Goal: Information Seeking & Learning: Learn about a topic

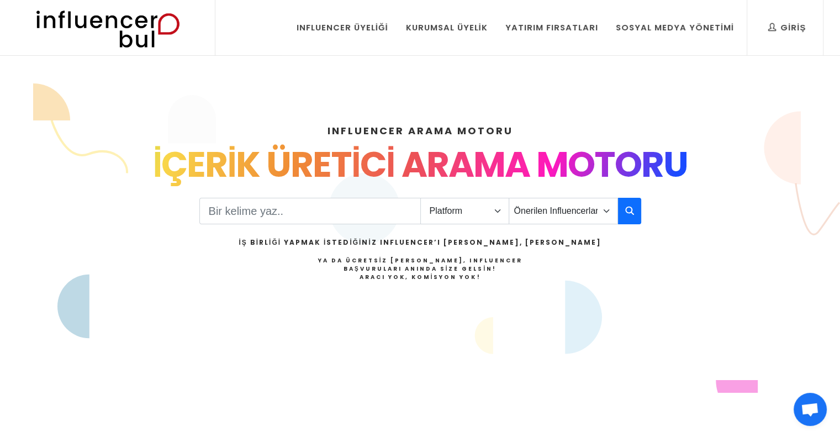
click at [318, 191] on div "INFLUENCER ARAMA MOTORU INSTAGRAM VE TIKTOK INFLUENCERLARI SOSYAL MEDYA FENOMEN…" at bounding box center [420, 238] width 729 height 283
click at [311, 202] on input "Search" at bounding box center [310, 211] width 222 height 27
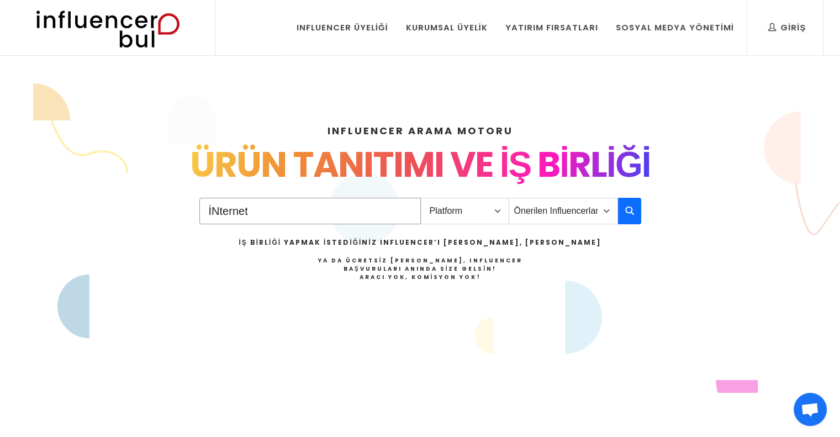
click at [217, 210] on input "İNternet" at bounding box center [310, 211] width 222 height 27
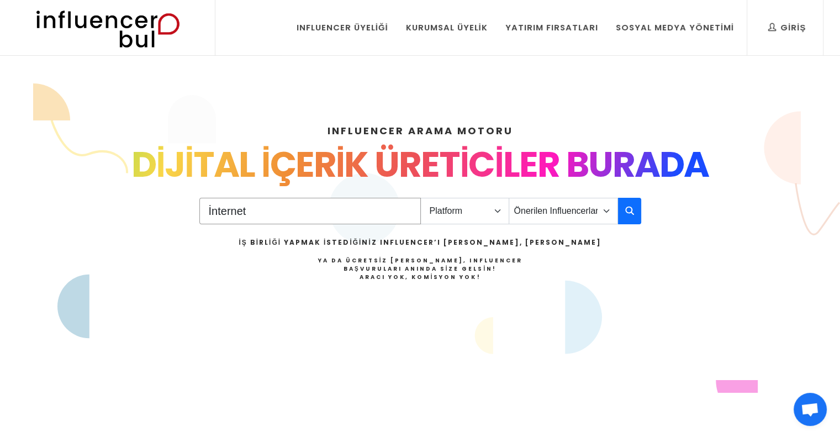
click at [263, 219] on input "İnternet" at bounding box center [310, 211] width 222 height 27
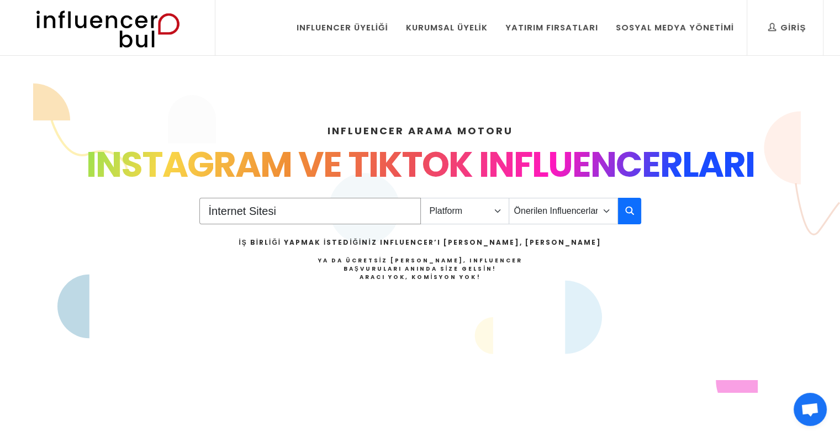
type input "İnternet Sitesi"
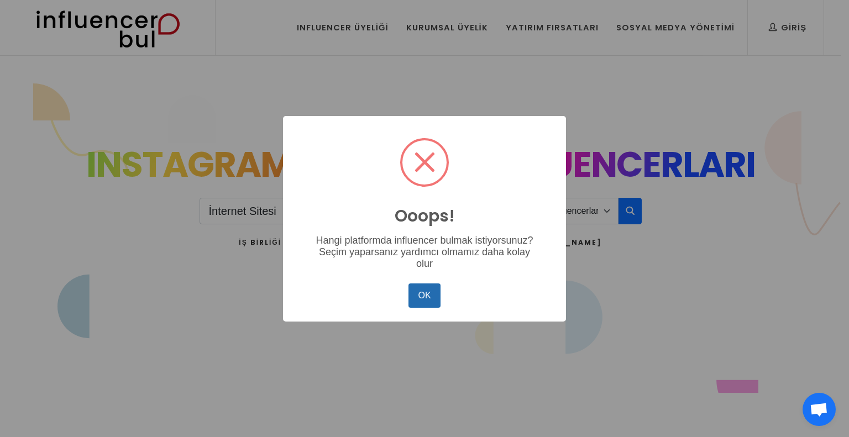
click at [418, 298] on button "OK" at bounding box center [424, 295] width 32 height 24
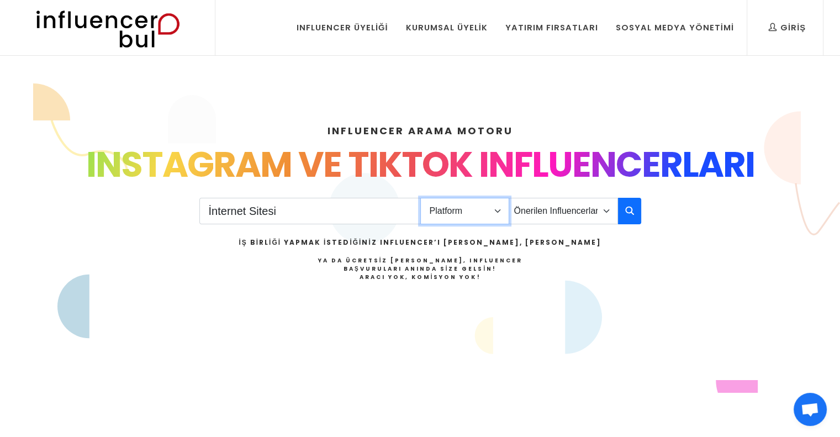
click at [475, 214] on select "Platform Instagram Facebook Youtube Tiktok Twitter Twitch" at bounding box center [464, 211] width 89 height 27
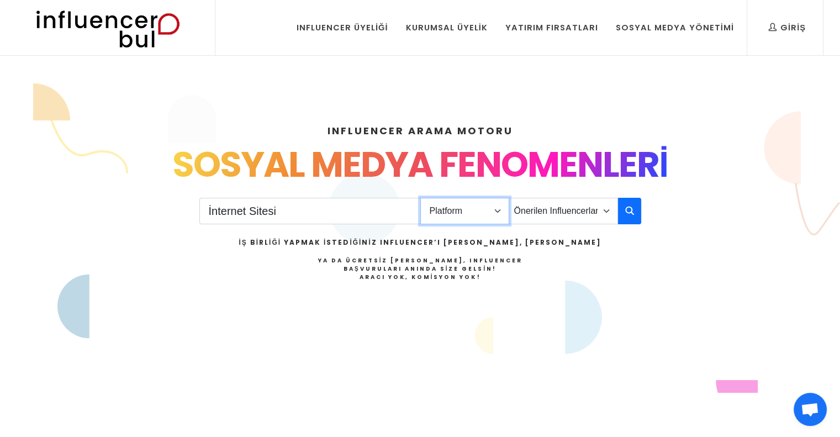
select select "1"
click at [420, 198] on select "Platform Instagram Facebook Youtube Tiktok Twitter Twitch" at bounding box center [464, 211] width 89 height 27
click at [630, 212] on icon "button" at bounding box center [629, 210] width 9 height 13
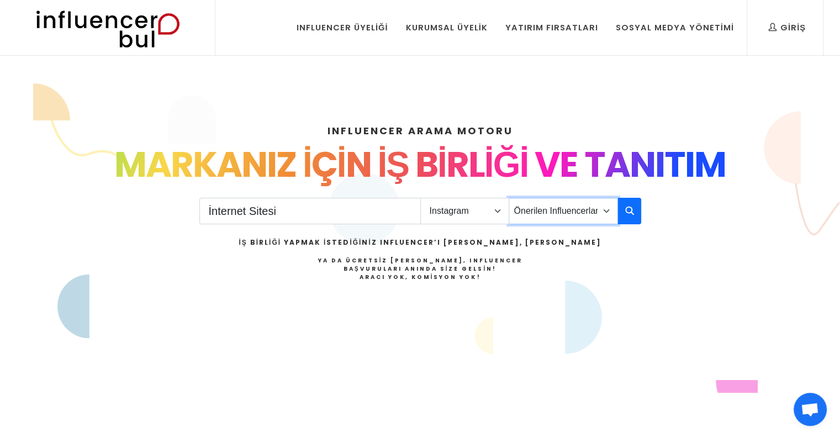
click at [579, 218] on select "Önerilen Influencerlar Aile & Çocuk & Ebeveyn Alışveriş & Giyim & Aksesuar Arab…" at bounding box center [563, 211] width 109 height 27
select select "2"
click at [509, 198] on select "Önerilen Influencerlar Aile & Çocuk & Ebeveyn Alışveriş & Giyim & Aksesuar Arab…" at bounding box center [563, 211] width 109 height 27
click at [624, 203] on button "button" at bounding box center [629, 211] width 23 height 27
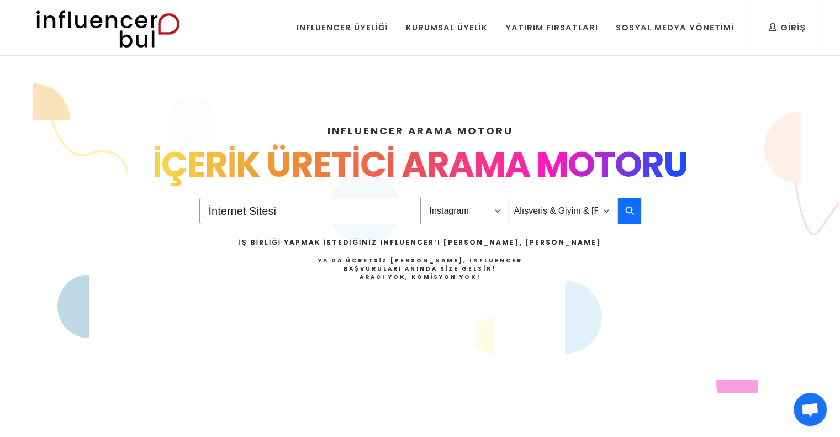
drag, startPoint x: 396, startPoint y: 216, endPoint x: 207, endPoint y: 188, distance: 190.9
click at [207, 188] on div "INFLUENCER ARAMA MOTORU INSTAGRAM VE TIKTOK INFLUENCERLARI SOSYAL MEDYA FENOMEN…" at bounding box center [420, 238] width 729 height 283
click at [397, 211] on input "İnternet Sitesi" at bounding box center [310, 211] width 222 height 27
click at [405, 210] on input "İnternet Sitesi" at bounding box center [310, 211] width 222 height 27
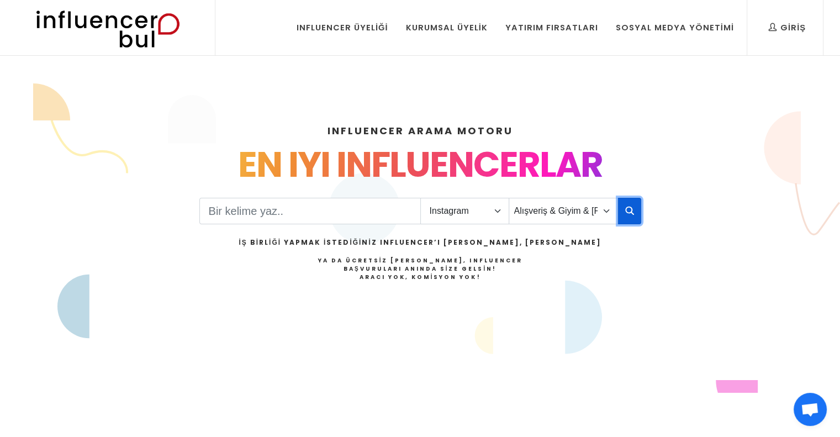
click at [629, 211] on icon "button" at bounding box center [629, 210] width 9 height 13
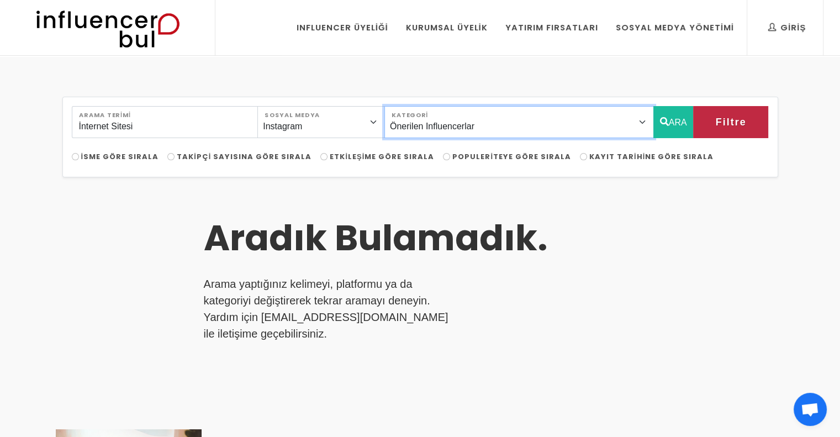
click at [552, 115] on select "Önerilen Influencerlar Aile & [PERSON_NAME] & [PERSON_NAME] [PERSON_NAME] & Giy…" at bounding box center [519, 122] width 270 height 32
select select "2"
click at [409, 106] on select "Önerilen Influencerlar Aile & Çocuk & Ebeveyn Alışveriş & Giyim & Aksesuar Arab…" at bounding box center [519, 122] width 270 height 32
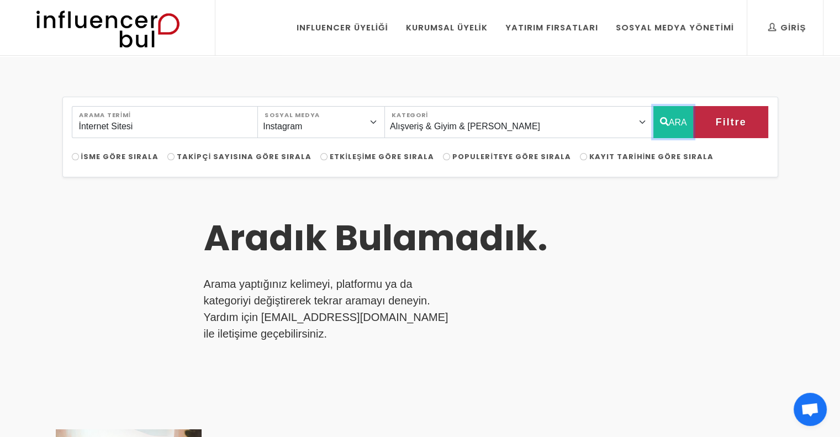
click at [676, 124] on button "ARA" at bounding box center [674, 122] width 40 height 32
select select "2"
drag, startPoint x: 215, startPoint y: 128, endPoint x: 0, endPoint y: 128, distance: 214.9
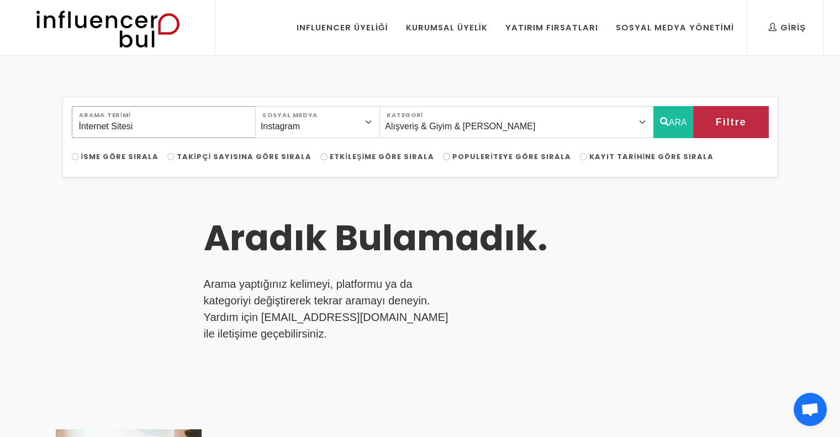
click at [0, 128] on div "İnternet Sitesi Arama Terimi Instagram Facebook Youtube Tiktok Twitter Twitch S…" at bounding box center [420, 394] width 840 height 674
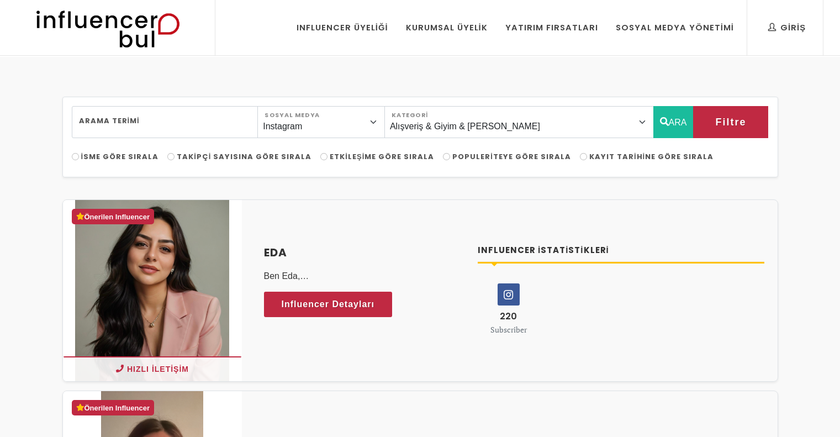
select select "2"
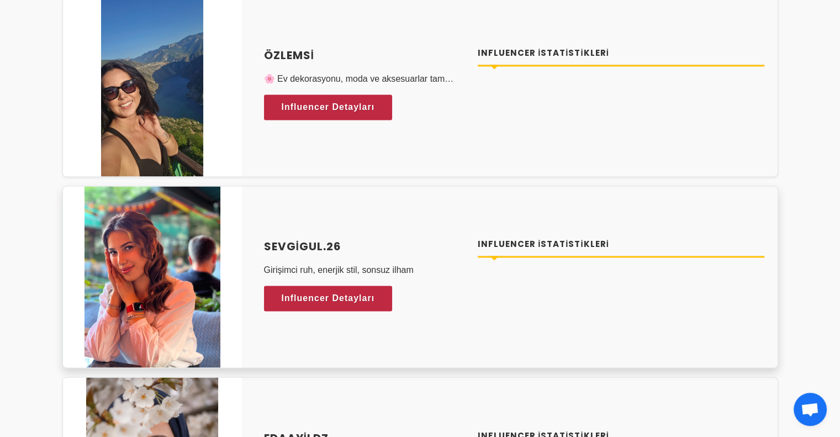
scroll to position [1823, 0]
